Goal: Task Accomplishment & Management: Complete application form

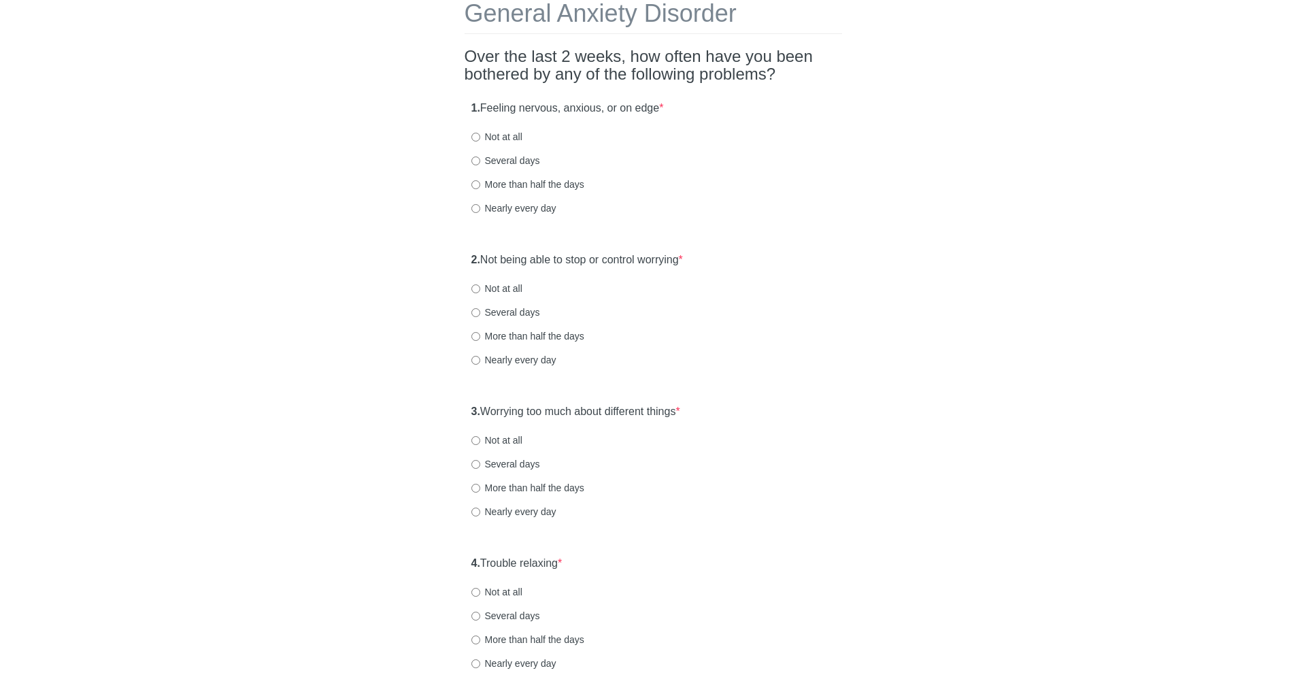
scroll to position [78, 0]
drag, startPoint x: 482, startPoint y: 109, endPoint x: 676, endPoint y: 138, distance: 196.8
click at [676, 138] on div "1. Feeling nervous, anxious, or on edge * Not at all Several days More than hal…" at bounding box center [654, 162] width 378 height 142
click at [503, 156] on label "Several days" at bounding box center [505, 158] width 69 height 14
click at [480, 156] on input "Several days" at bounding box center [475, 158] width 9 height 9
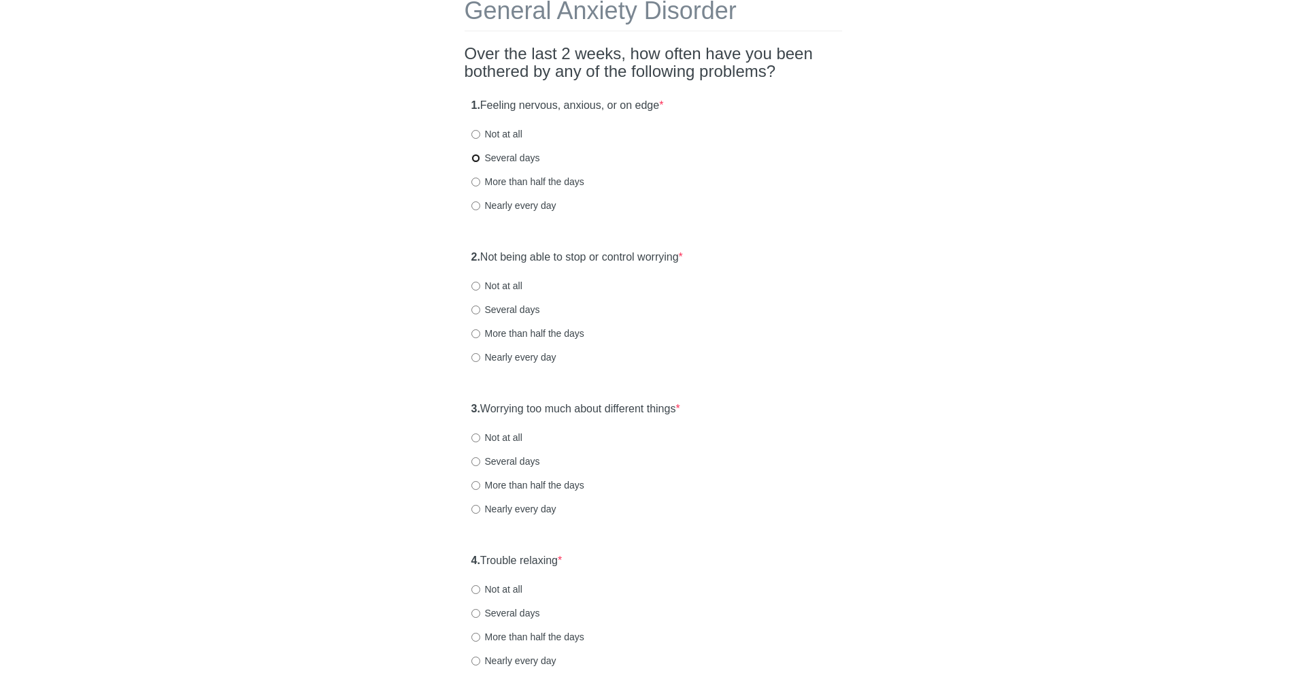
radio input "true"
drag, startPoint x: 493, startPoint y: 254, endPoint x: 788, endPoint y: 262, distance: 295.3
click at [788, 262] on div "2. Not being able to stop or control worrying * Not at all Several days More th…" at bounding box center [654, 314] width 378 height 142
click at [535, 335] on label "More than half the days" at bounding box center [527, 334] width 113 height 14
click at [480, 335] on input "More than half the days" at bounding box center [475, 333] width 9 height 9
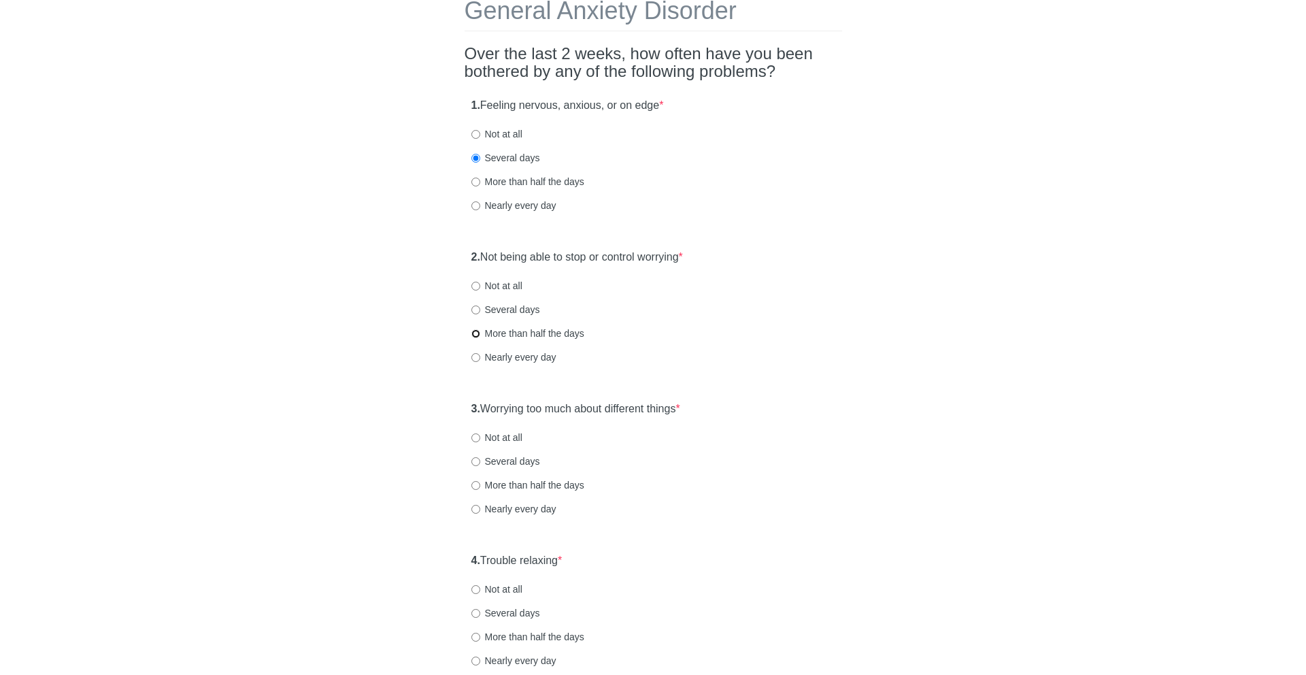
radio input "true"
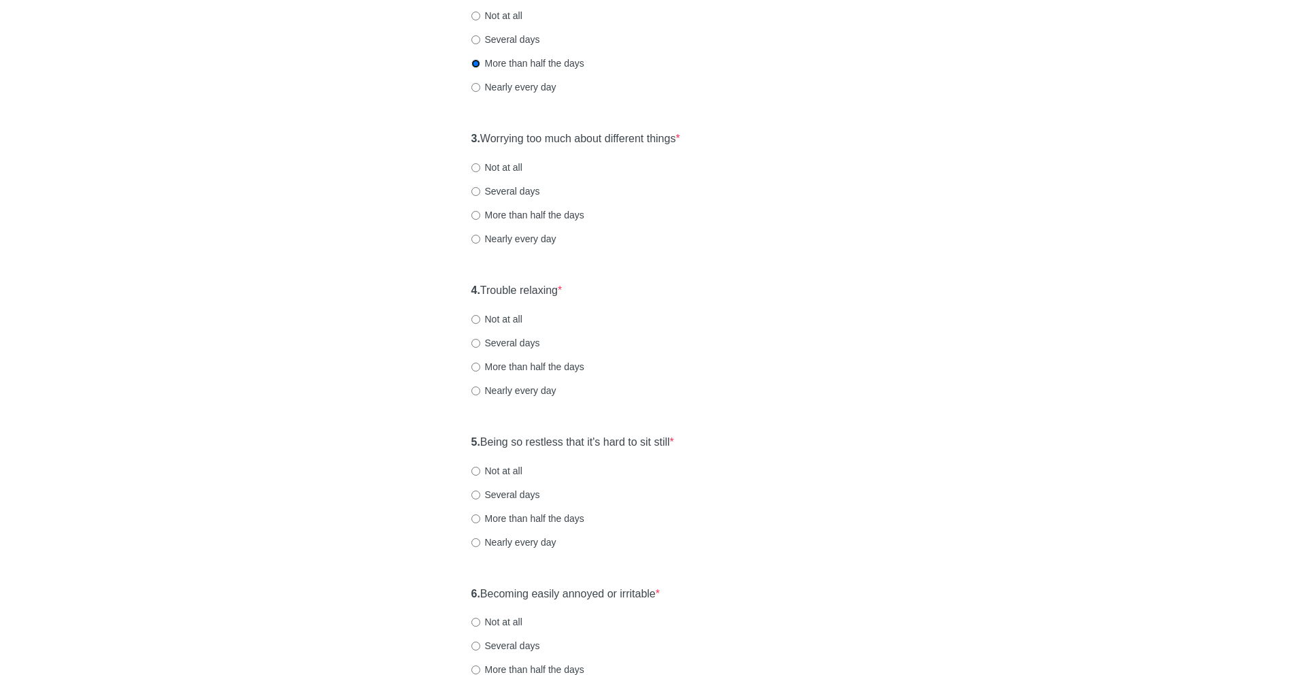
scroll to position [352, 0]
drag, startPoint x: 495, startPoint y: 139, endPoint x: 761, endPoint y: 131, distance: 266.8
click at [761, 131] on div "3. Worrying too much about different things * Not at all Several days More than…" at bounding box center [654, 191] width 378 height 142
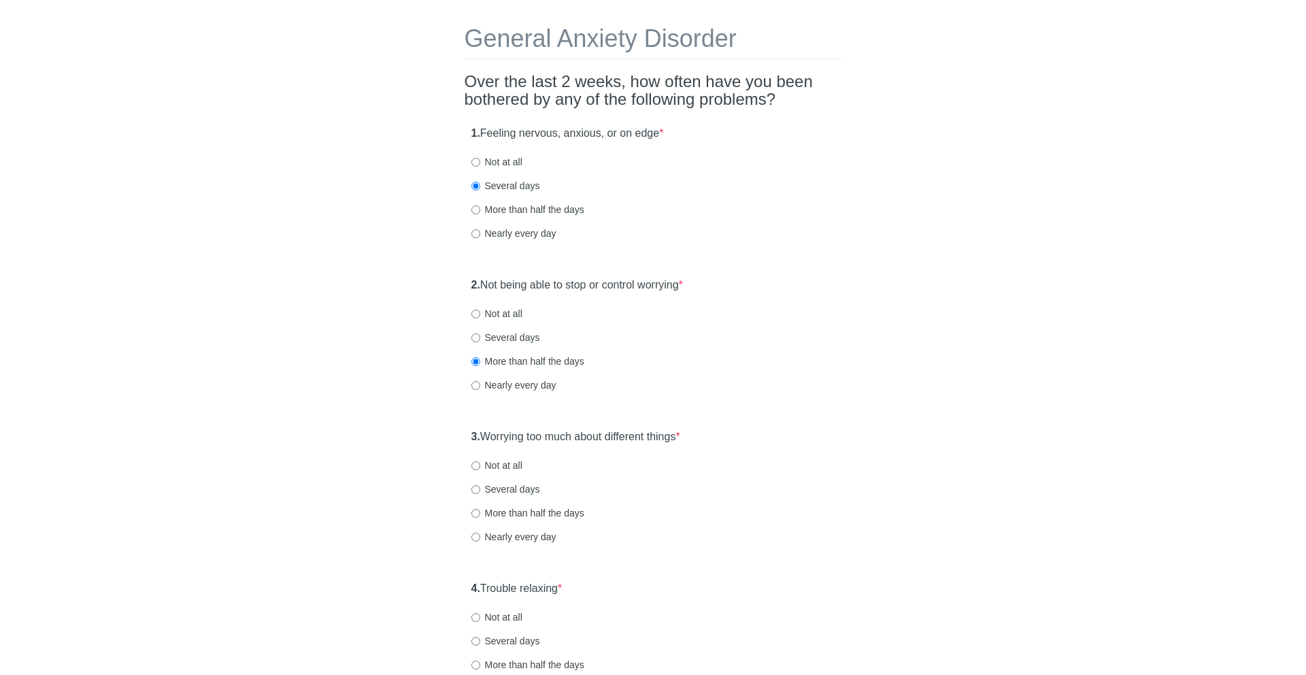
scroll to position [0, 0]
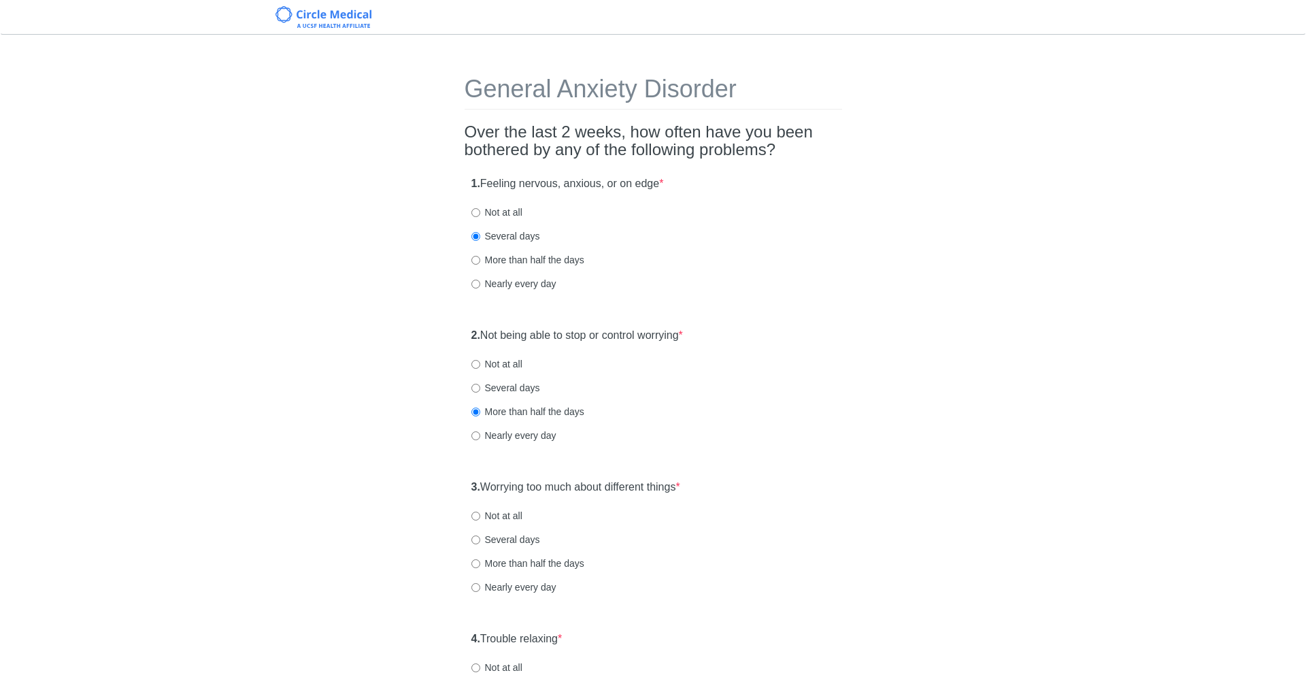
click at [511, 178] on label "1. Feeling nervous, anxious, or on edge *" at bounding box center [567, 184] width 193 height 16
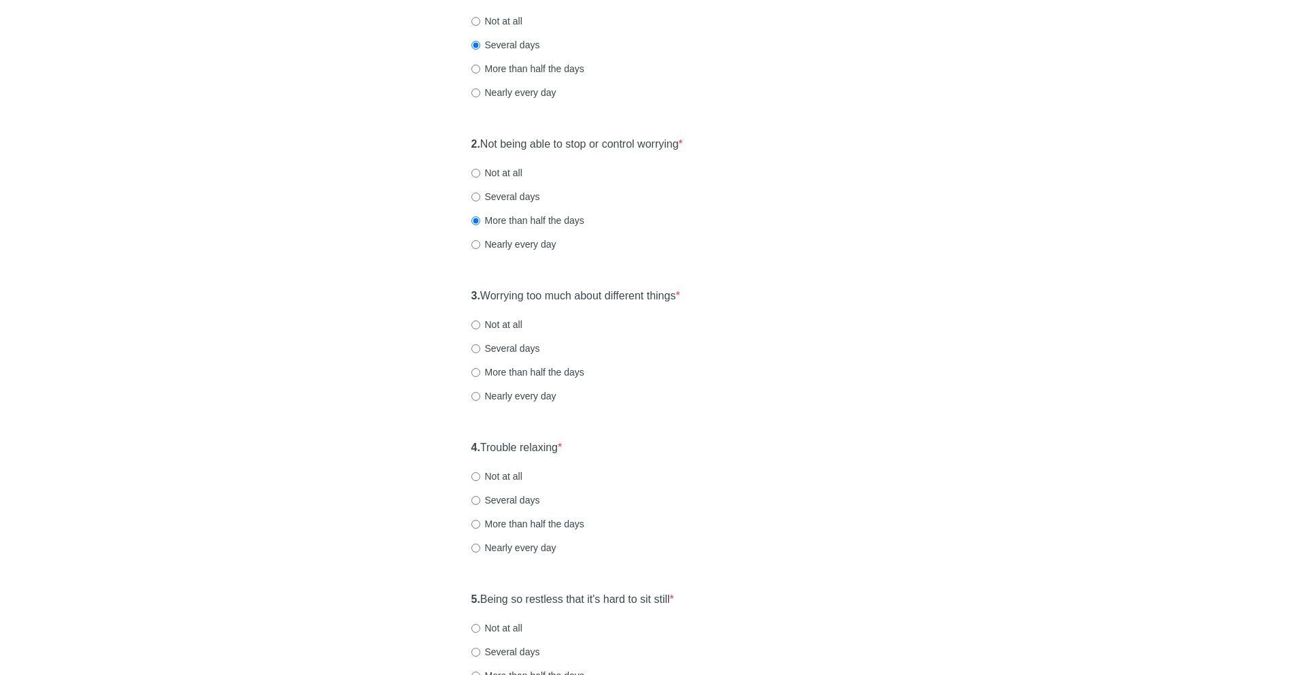
scroll to position [345, 0]
drag, startPoint x: 496, startPoint y: 143, endPoint x: 701, endPoint y: 143, distance: 205.4
click at [701, 143] on div "3. Worrying too much about different things * Not at all Several days More than…" at bounding box center [654, 199] width 378 height 142
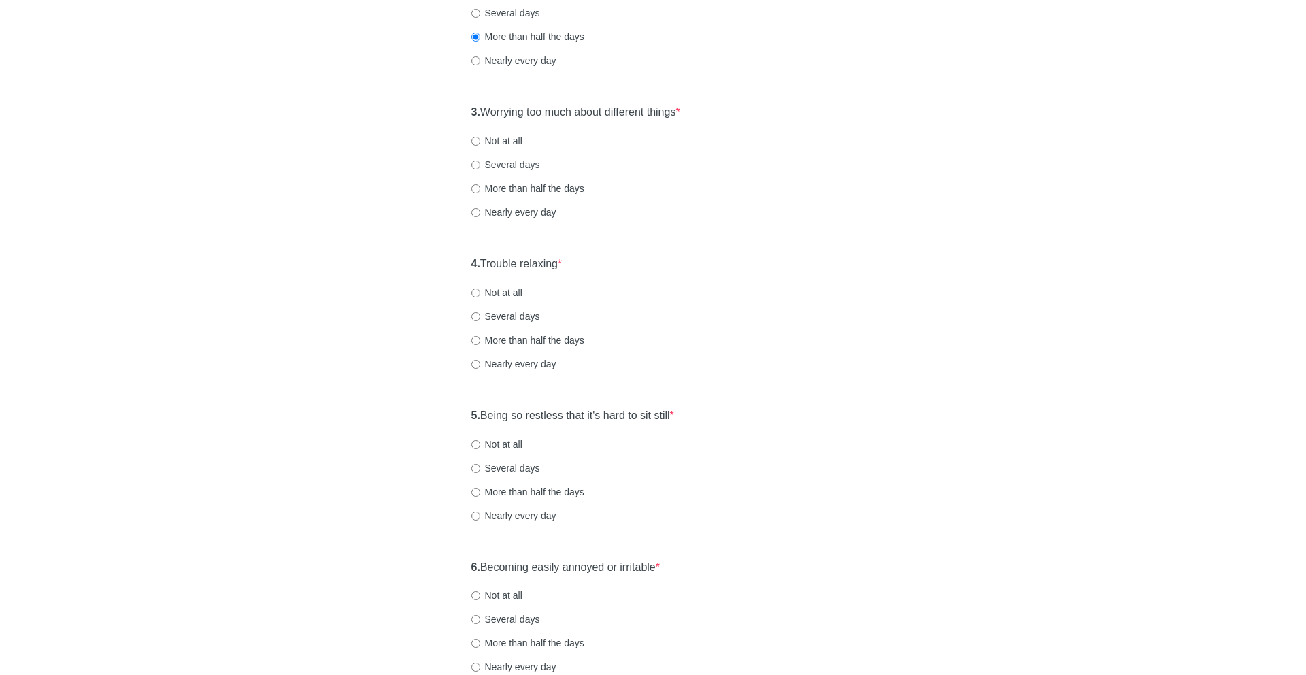
scroll to position [445, 0]
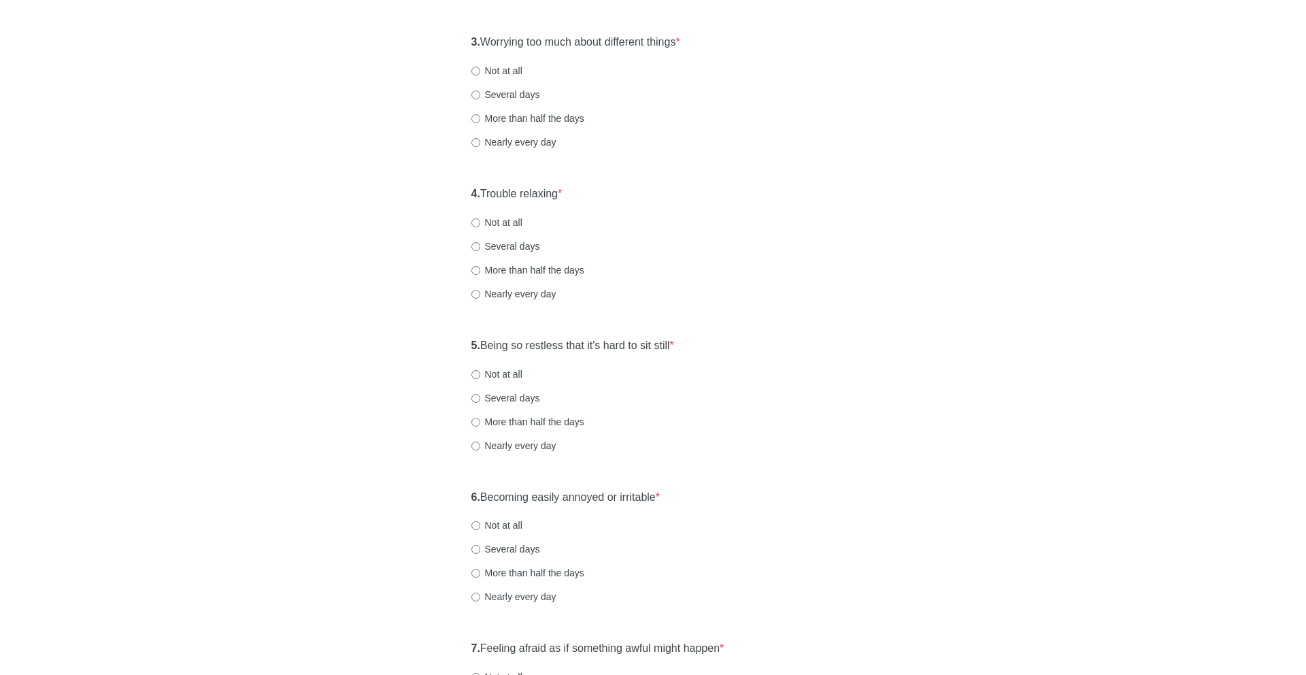
click at [505, 63] on div "3. Worrying too much about different things * Not at all Several days More than…" at bounding box center [654, 99] width 378 height 142
click at [505, 65] on label "Not at all" at bounding box center [496, 71] width 51 height 14
click at [480, 67] on input "Not at all" at bounding box center [475, 71] width 9 height 9
radio input "true"
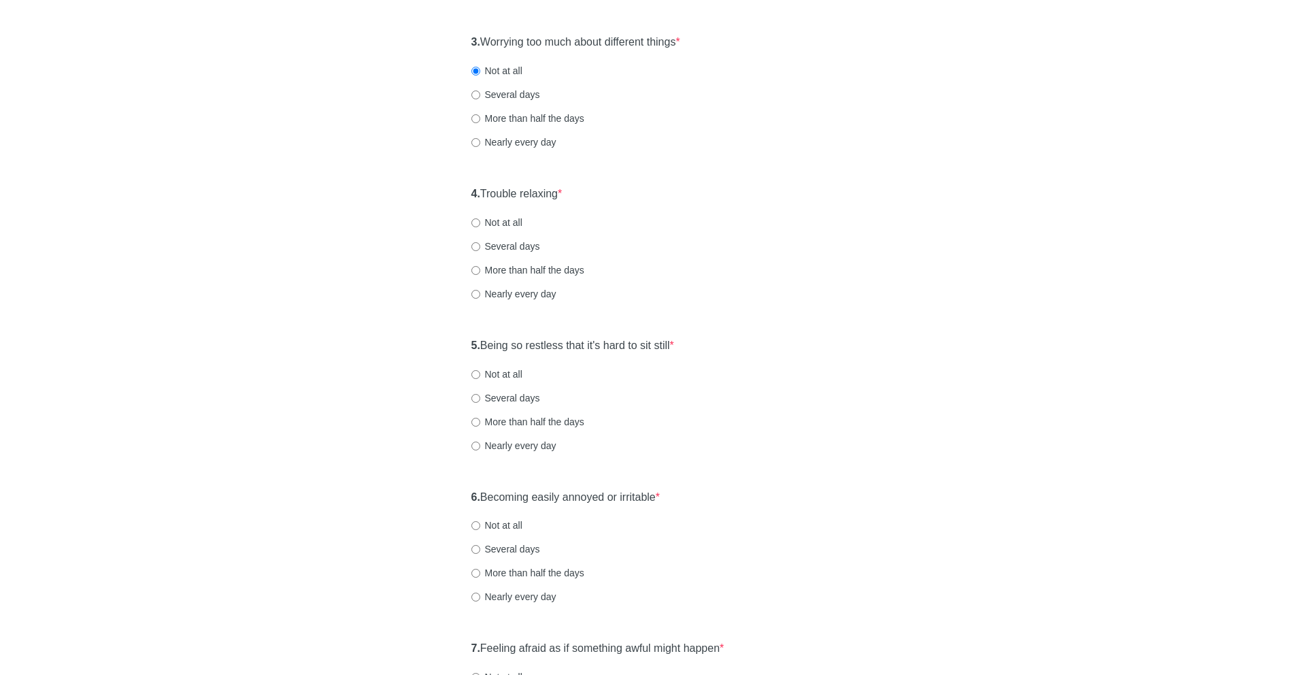
drag, startPoint x: 480, startPoint y: 195, endPoint x: 650, endPoint y: 200, distance: 170.8
click at [650, 200] on div "4. Trouble relaxing * Not at all Several days More than half the days Nearly ev…" at bounding box center [654, 251] width 378 height 142
click at [519, 221] on label "Not at all" at bounding box center [496, 223] width 51 height 14
click at [480, 221] on input "Not at all" at bounding box center [475, 222] width 9 height 9
radio input "true"
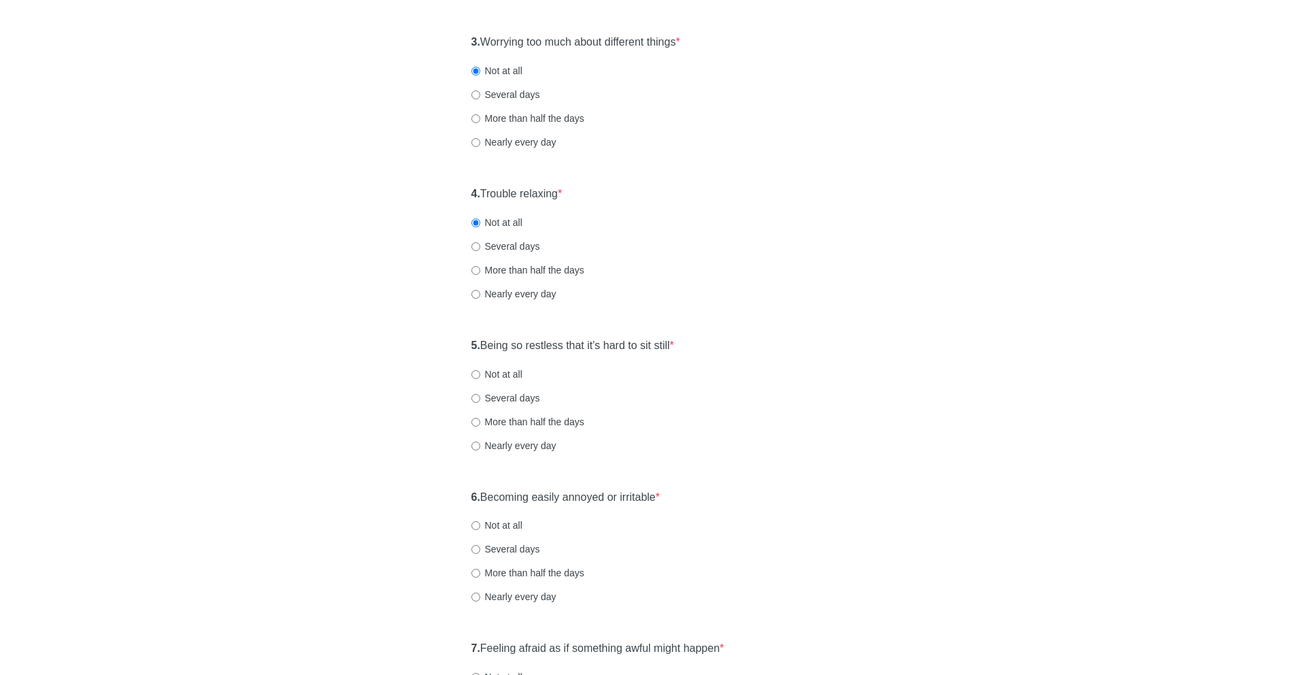
drag, startPoint x: 486, startPoint y: 343, endPoint x: 769, endPoint y: 343, distance: 283.0
click at [769, 343] on div "5. Being so restless that it's hard to sit still * Not at all Several days More…" at bounding box center [654, 402] width 378 height 142
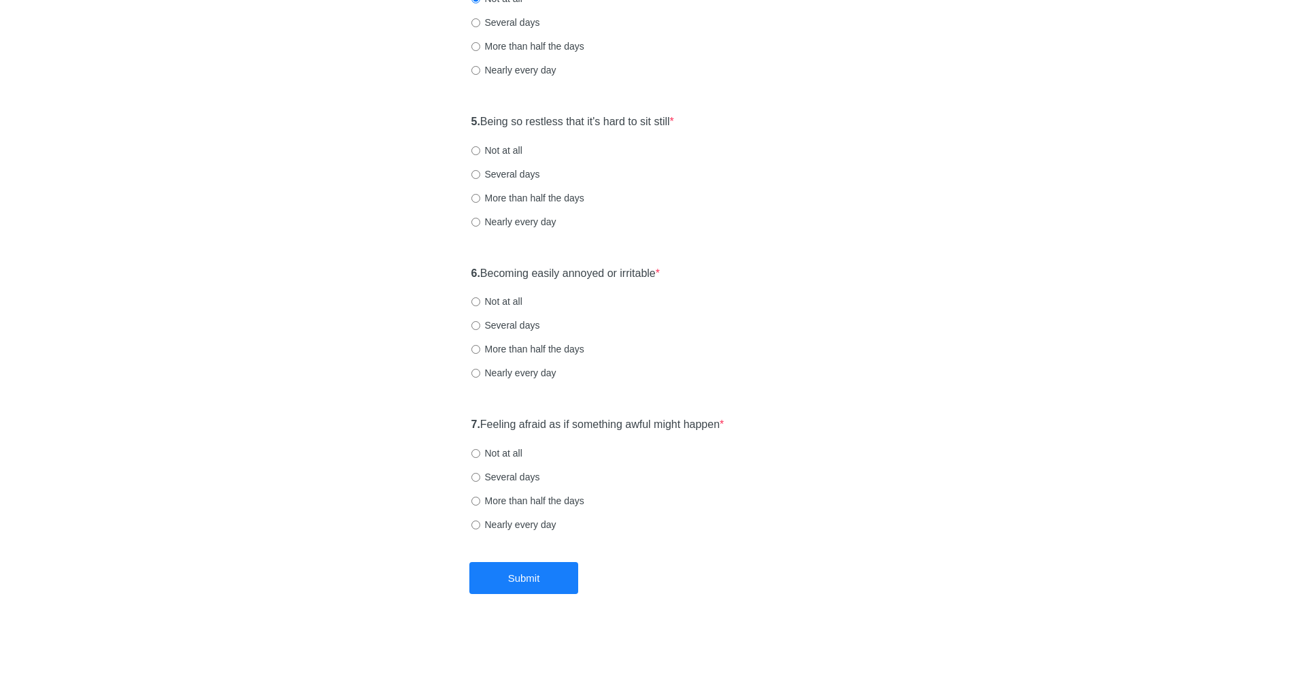
scroll to position [670, 0]
click at [497, 143] on label "Not at all" at bounding box center [496, 149] width 51 height 14
click at [480, 145] on input "Not at all" at bounding box center [475, 149] width 9 height 9
radio input "true"
drag, startPoint x: 488, startPoint y: 118, endPoint x: 695, endPoint y: 118, distance: 206.8
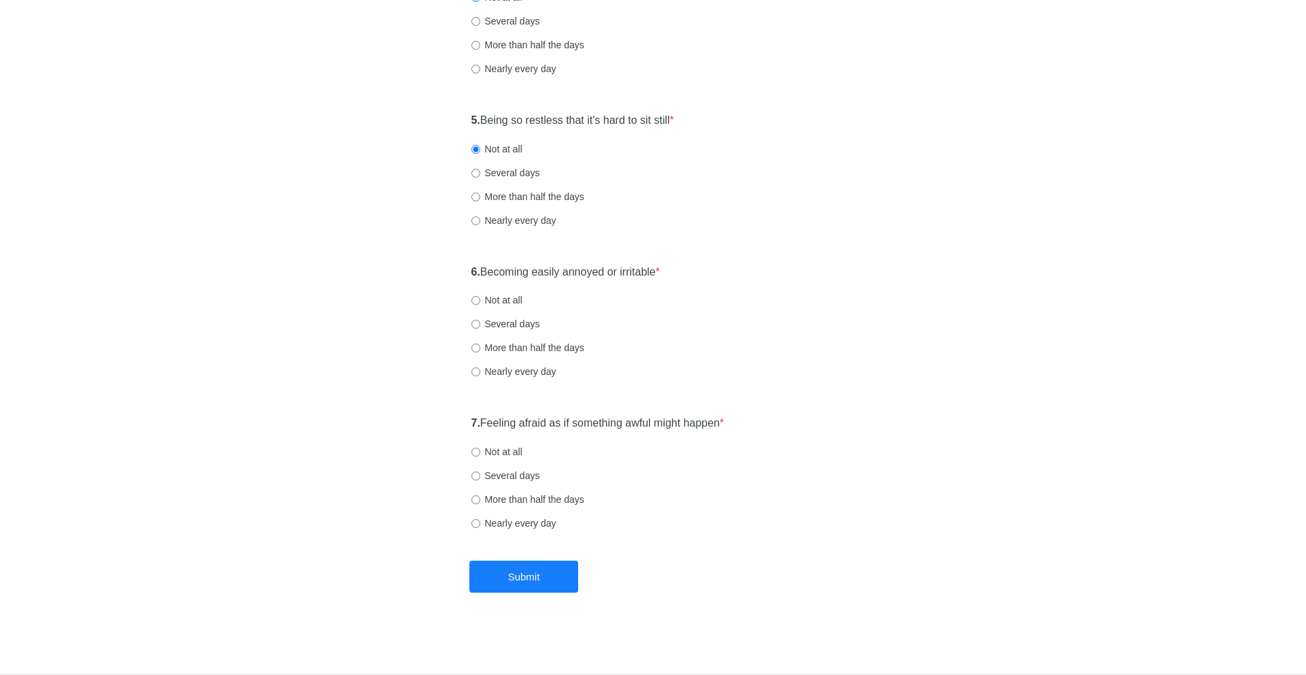
click at [695, 118] on div "5. Being so restless that it's hard to sit still * Not at all Several days More…" at bounding box center [654, 177] width 378 height 142
click at [534, 122] on label "5. Being so restless that it's hard to sit still *" at bounding box center [572, 121] width 203 height 16
drag, startPoint x: 531, startPoint y: 121, endPoint x: 566, endPoint y: 121, distance: 34.7
click at [566, 121] on label "5. Being so restless that it's hard to sit still *" at bounding box center [572, 121] width 203 height 16
drag, startPoint x: 496, startPoint y: 276, endPoint x: 677, endPoint y: 280, distance: 181.0
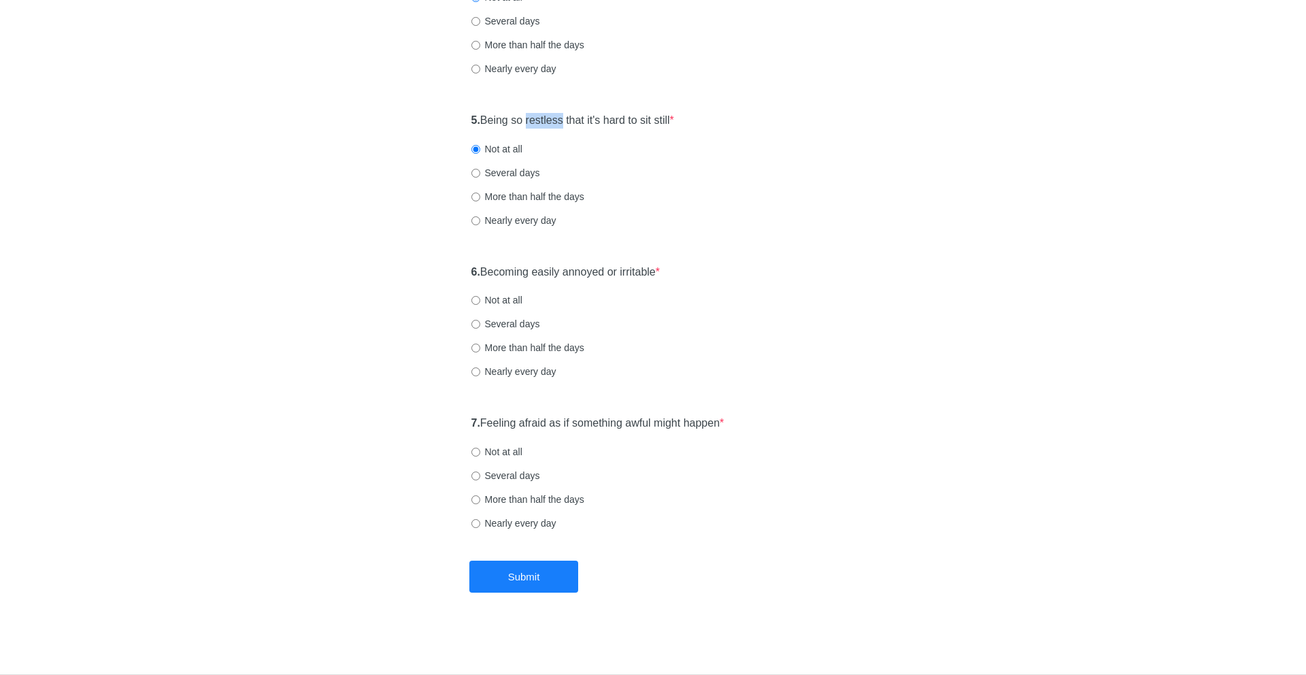
click at [677, 280] on div "6. Becoming easily annoyed or irritable * Not at all Several days More than hal…" at bounding box center [654, 329] width 378 height 142
click at [520, 298] on label "Not at all" at bounding box center [496, 300] width 51 height 14
click at [480, 298] on input "Not at all" at bounding box center [475, 300] width 9 height 9
radio input "true"
drag, startPoint x: 482, startPoint y: 422, endPoint x: 790, endPoint y: 422, distance: 308.2
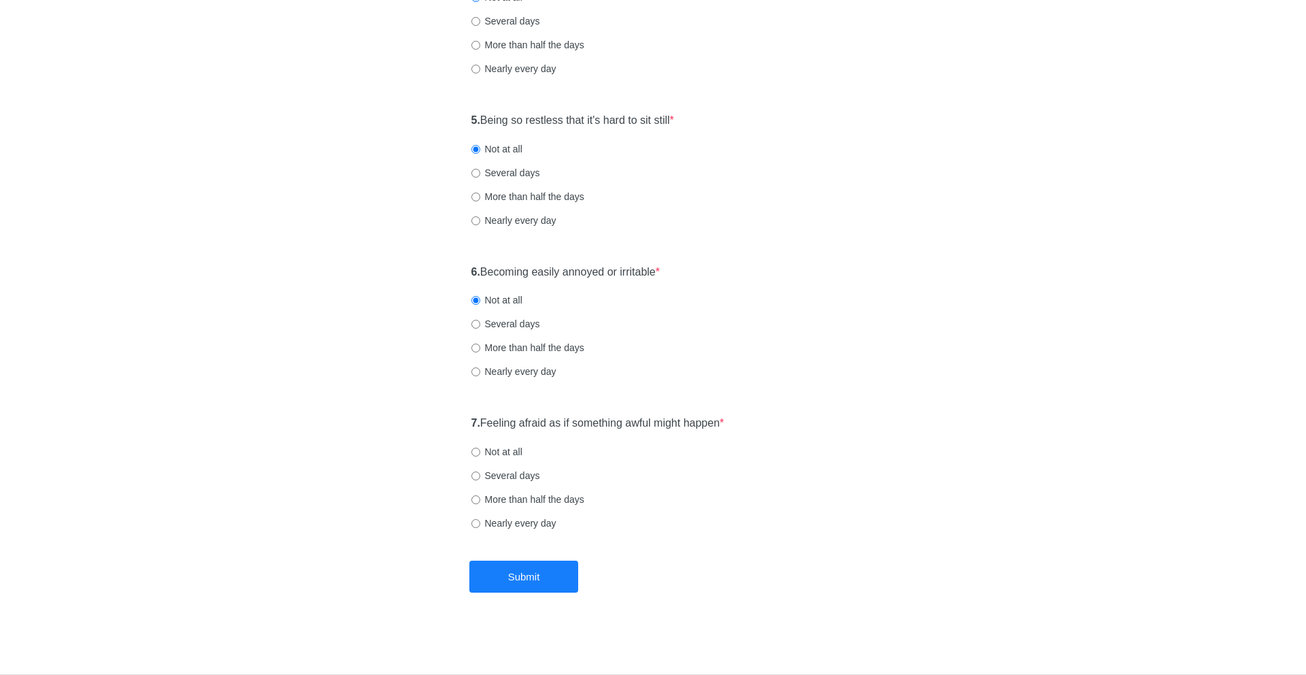
click at [790, 422] on div "7. Feeling afraid as if something awful might happen * Not at all Several days …" at bounding box center [654, 480] width 378 height 142
click at [485, 454] on label "Not at all" at bounding box center [496, 452] width 51 height 14
click at [480, 454] on input "Not at all" at bounding box center [475, 452] width 9 height 9
radio input "true"
click at [539, 566] on button "Submit" at bounding box center [523, 577] width 109 height 32
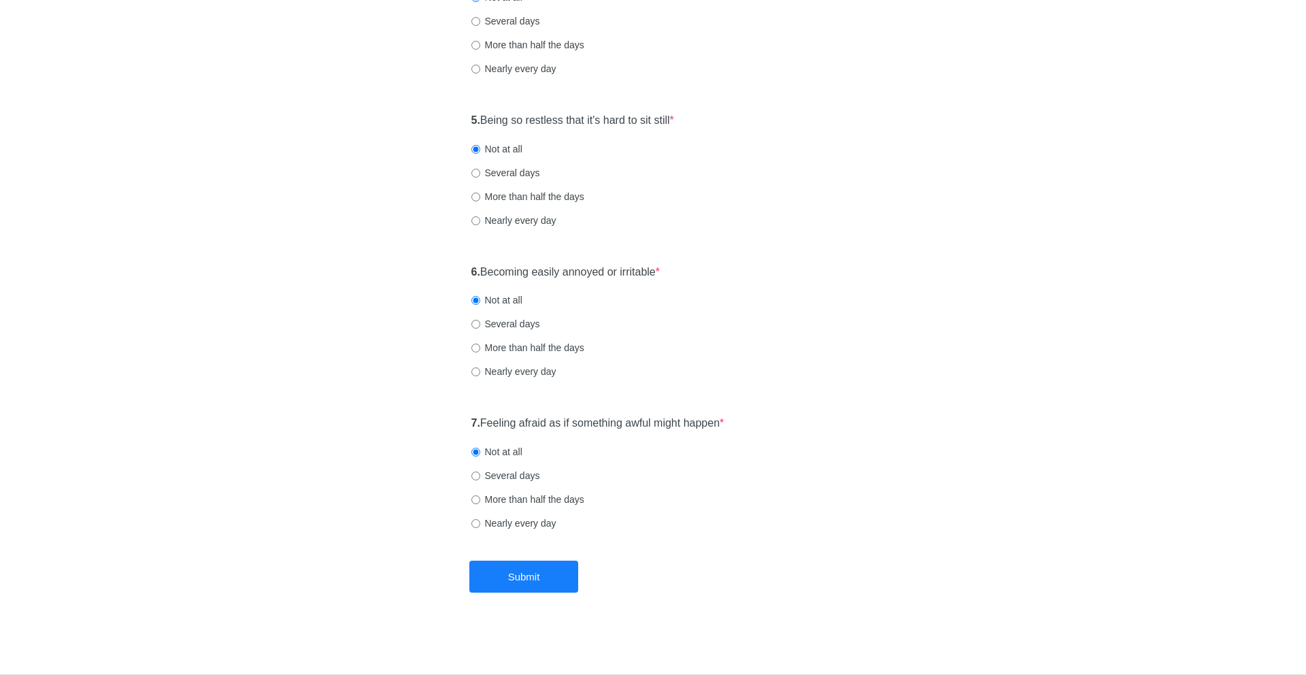
scroll to position [0, 0]
